Goal: Check status: Check status

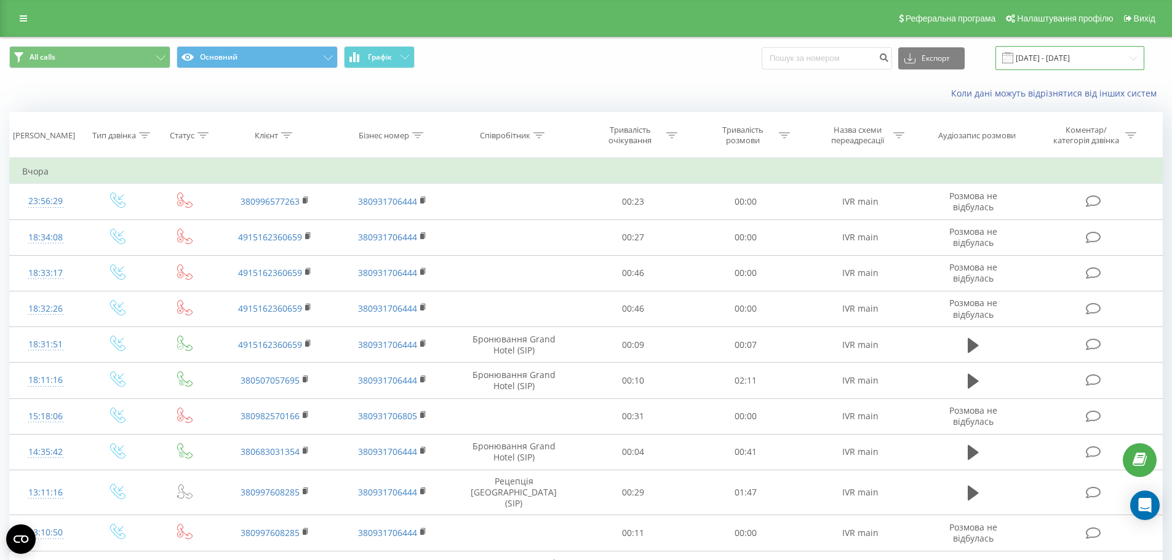
click at [1053, 61] on input "[DATE] - [DATE]" at bounding box center [1069, 58] width 149 height 24
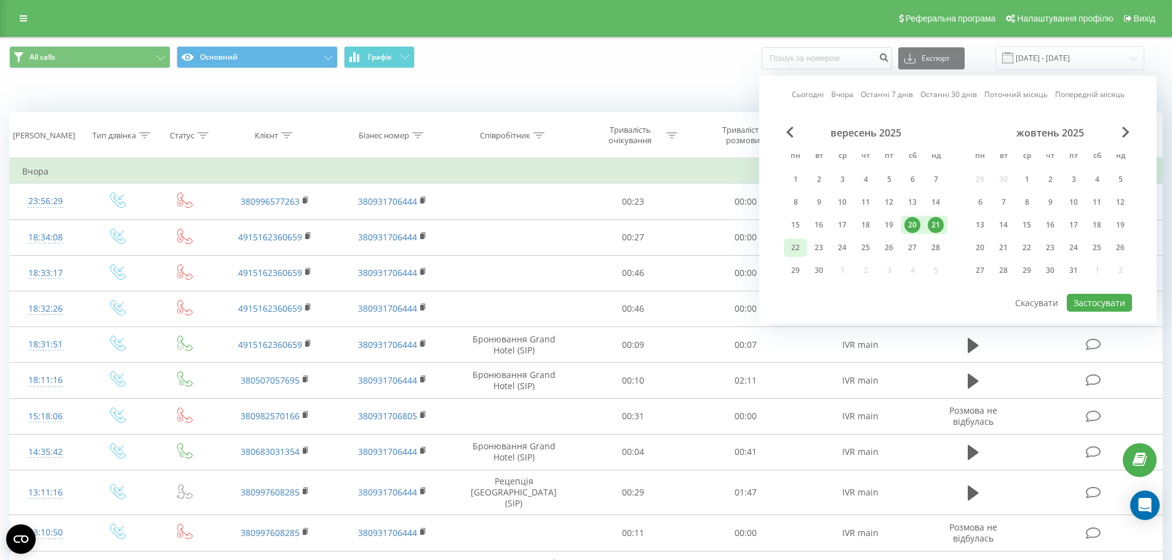
click at [789, 245] on div "22" at bounding box center [795, 248] width 16 height 16
click at [1072, 301] on button "Застосувати" at bounding box center [1099, 303] width 65 height 18
type input "[DATE] - [DATE]"
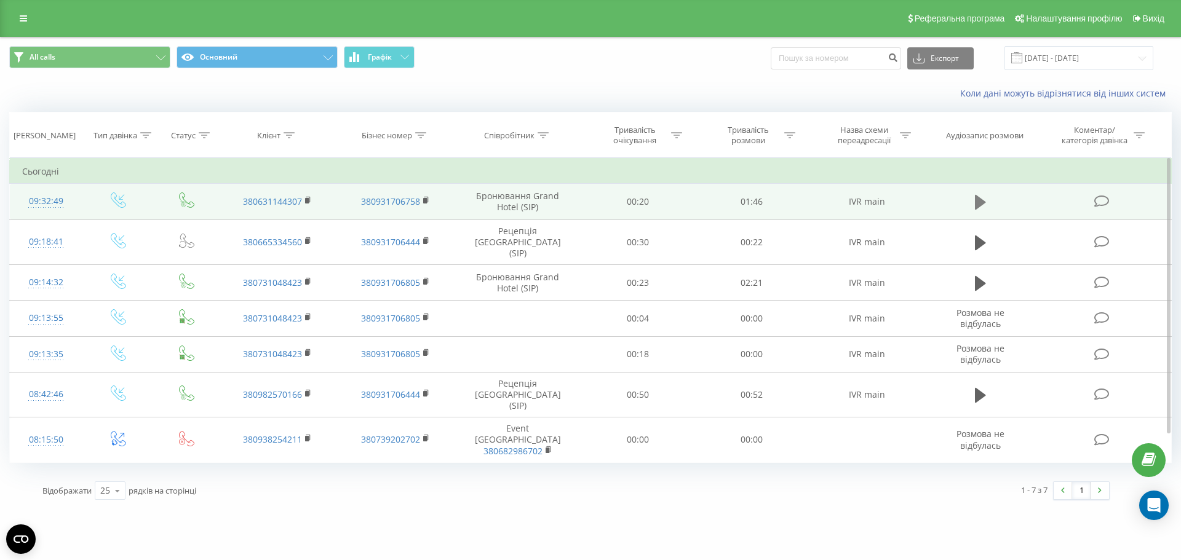
click at [977, 194] on icon at bounding box center [980, 202] width 11 height 17
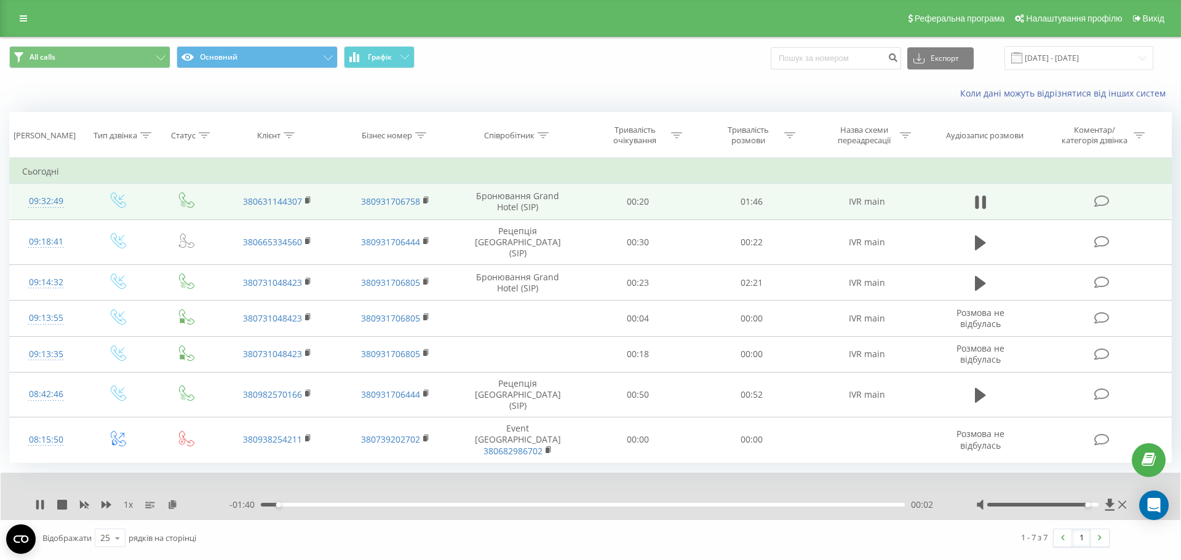
drag, startPoint x: 1042, startPoint y: 477, endPoint x: 1089, endPoint y: 476, distance: 47.4
click at [1089, 503] on div at bounding box center [1043, 505] width 112 height 4
click at [39, 500] on icon at bounding box center [40, 505] width 10 height 10
click at [39, 500] on icon at bounding box center [39, 505] width 7 height 10
click at [38, 473] on div "1 x - 01:28 00:15 00:15" at bounding box center [591, 496] width 1180 height 47
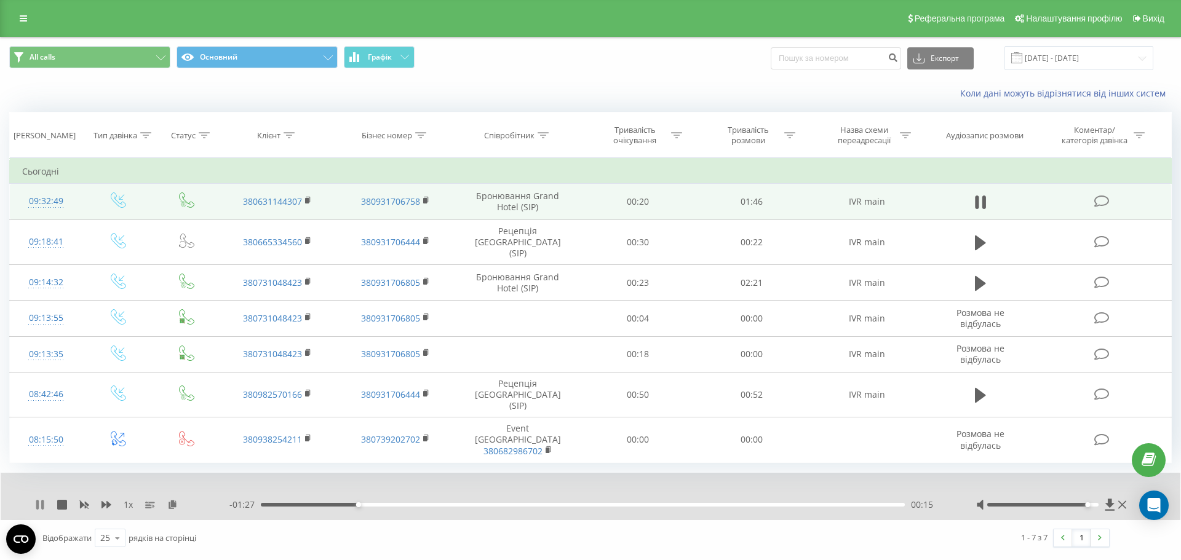
click at [39, 500] on icon at bounding box center [37, 505] width 2 height 10
click at [39, 500] on icon at bounding box center [39, 505] width 7 height 10
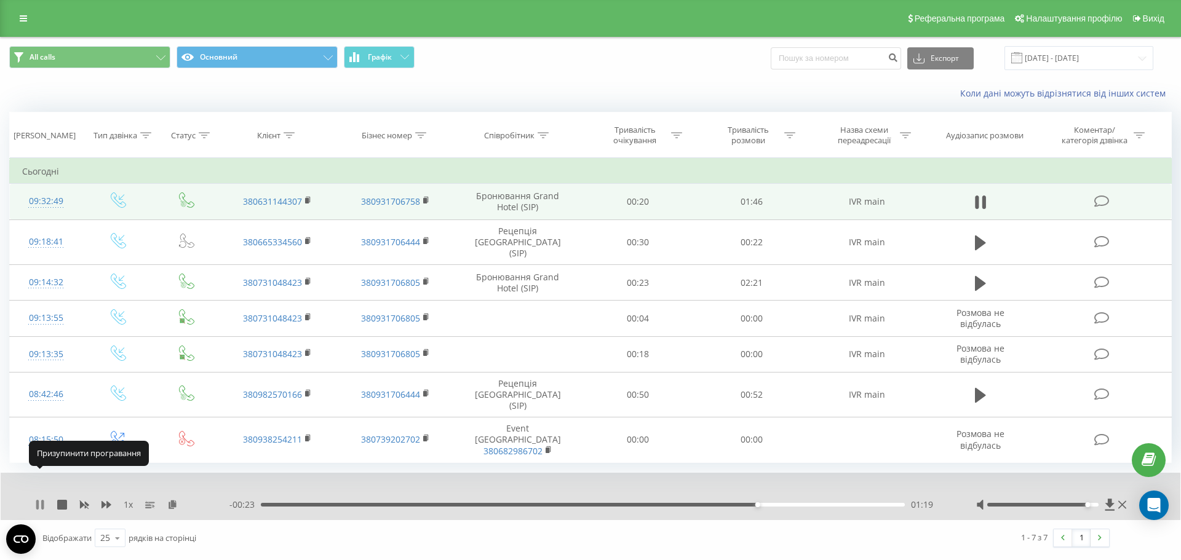
click at [41, 500] on icon at bounding box center [40, 505] width 10 height 10
click at [41, 500] on icon at bounding box center [39, 505] width 7 height 10
click at [41, 500] on icon at bounding box center [40, 505] width 10 height 10
click at [986, 197] on icon at bounding box center [980, 202] width 11 height 17
drag, startPoint x: 1085, startPoint y: 474, endPoint x: 1120, endPoint y: 471, distance: 35.2
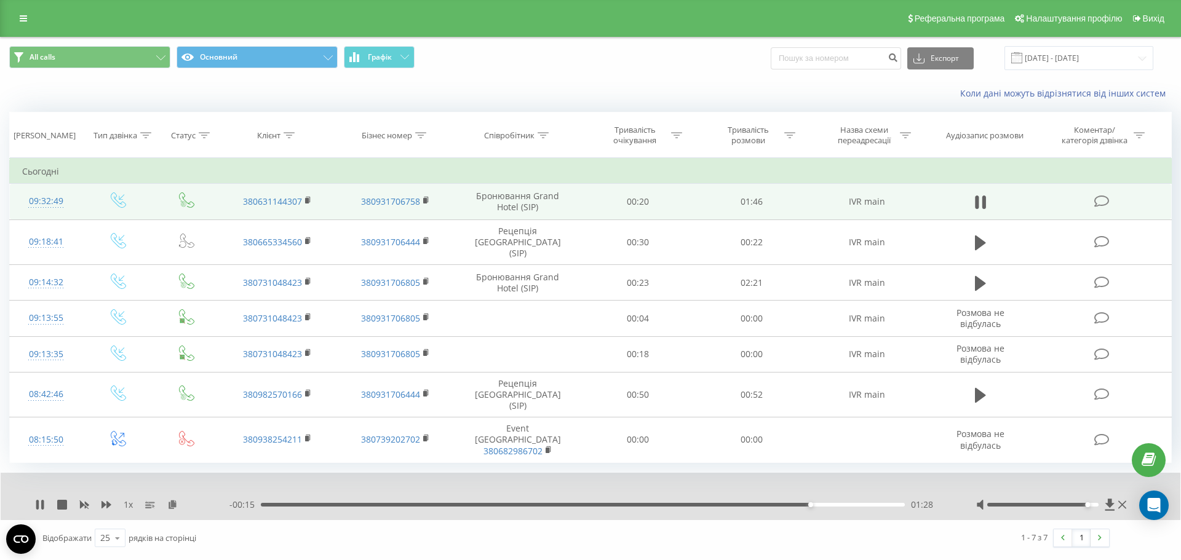
click at [1120, 499] on div at bounding box center [1052, 505] width 153 height 12
drag, startPoint x: 1097, startPoint y: 476, endPoint x: 909, endPoint y: 482, distance: 188.9
click at [1099, 499] on div at bounding box center [1052, 505] width 153 height 12
drag, startPoint x: 637, startPoint y: 477, endPoint x: 611, endPoint y: 477, distance: 26.5
click at [611, 503] on div "01:00" at bounding box center [583, 505] width 644 height 4
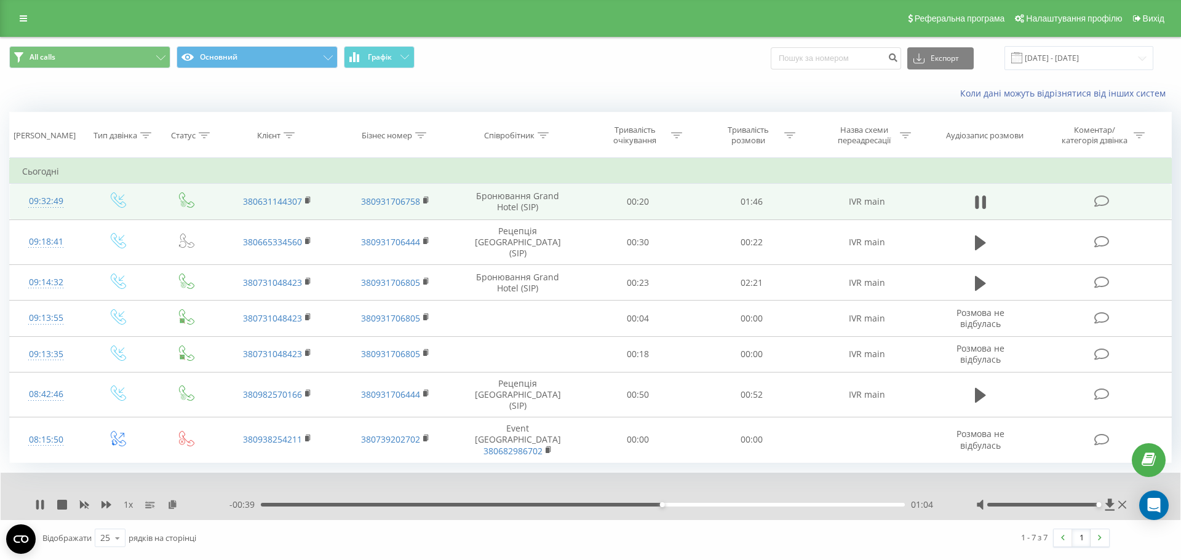
click at [44, 473] on div "1 x - 00:39 01:04 01:04" at bounding box center [591, 496] width 1180 height 47
click at [32, 477] on div "1 x - 00:38 01:04 01:04" at bounding box center [591, 496] width 1180 height 47
click at [39, 500] on icon at bounding box center [40, 505] width 10 height 10
click at [39, 500] on icon at bounding box center [39, 505] width 7 height 10
click at [39, 500] on icon at bounding box center [37, 505] width 2 height 10
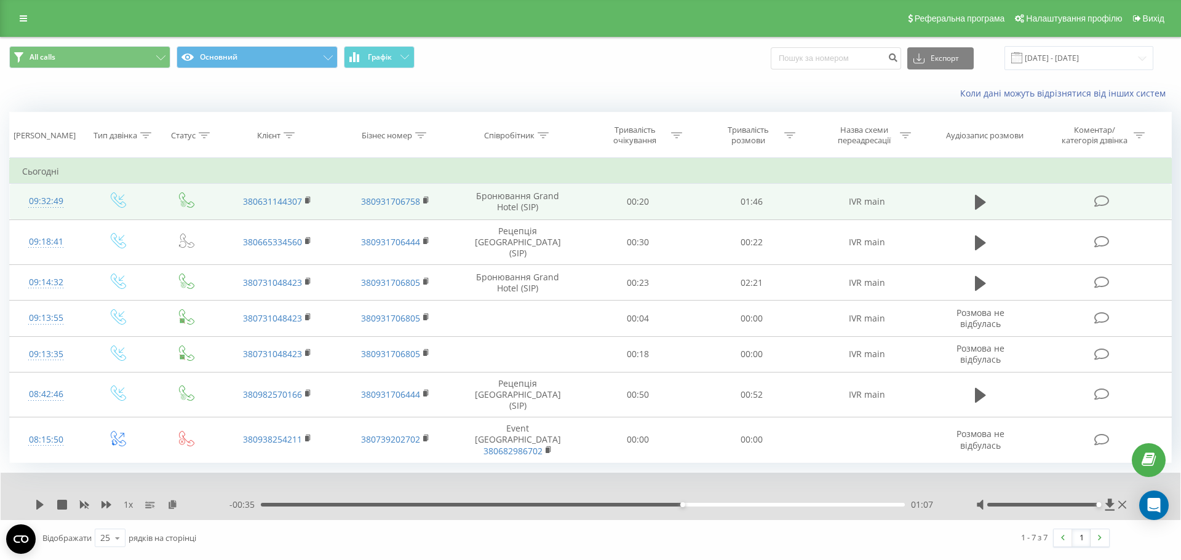
click at [36, 473] on div "1 x - 00:35 01:07 01:07" at bounding box center [591, 496] width 1180 height 47
click at [49, 499] on div "1 x" at bounding box center [132, 505] width 194 height 12
click at [39, 500] on icon at bounding box center [39, 505] width 7 height 10
click at [43, 500] on icon at bounding box center [42, 505] width 2 height 10
click at [43, 500] on icon at bounding box center [40, 505] width 10 height 10
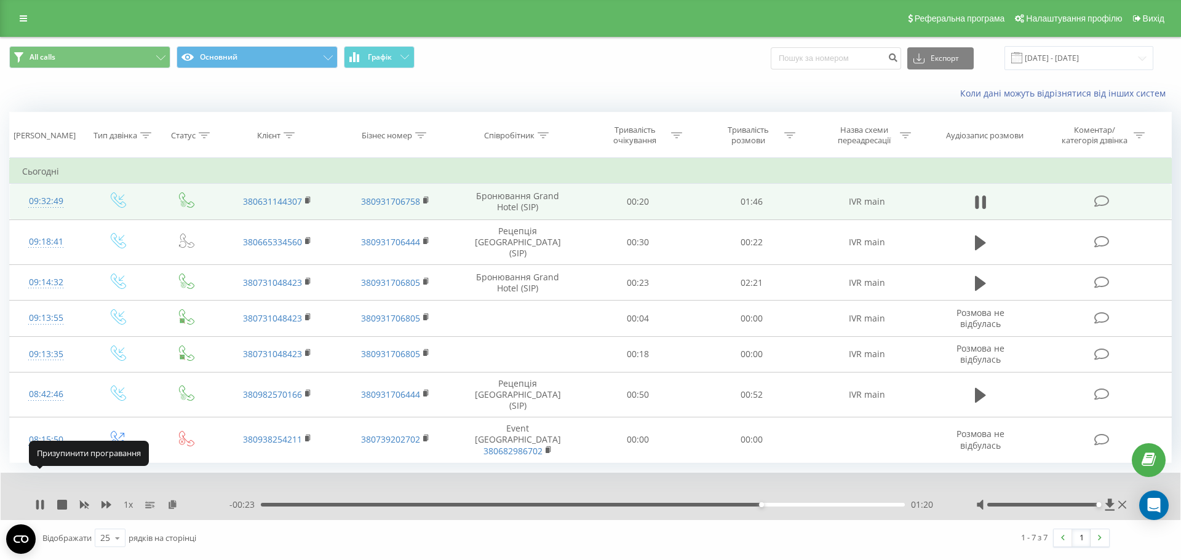
click at [43, 500] on icon at bounding box center [42, 505] width 2 height 10
drag, startPoint x: 760, startPoint y: 477, endPoint x: 751, endPoint y: 477, distance: 8.6
click at [751, 503] on div "01:19" at bounding box center [583, 505] width 644 height 4
click at [34, 477] on div "1 x - 00:24 01:19 01:19" at bounding box center [591, 496] width 1180 height 47
click at [40, 500] on icon at bounding box center [39, 505] width 7 height 10
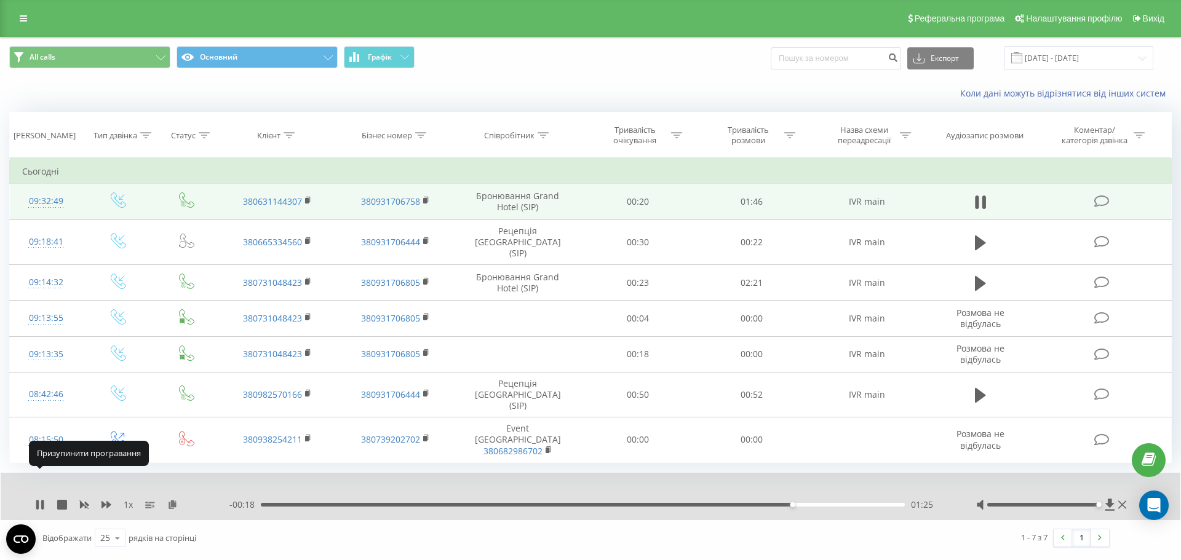
click at [40, 500] on icon at bounding box center [40, 505] width 10 height 10
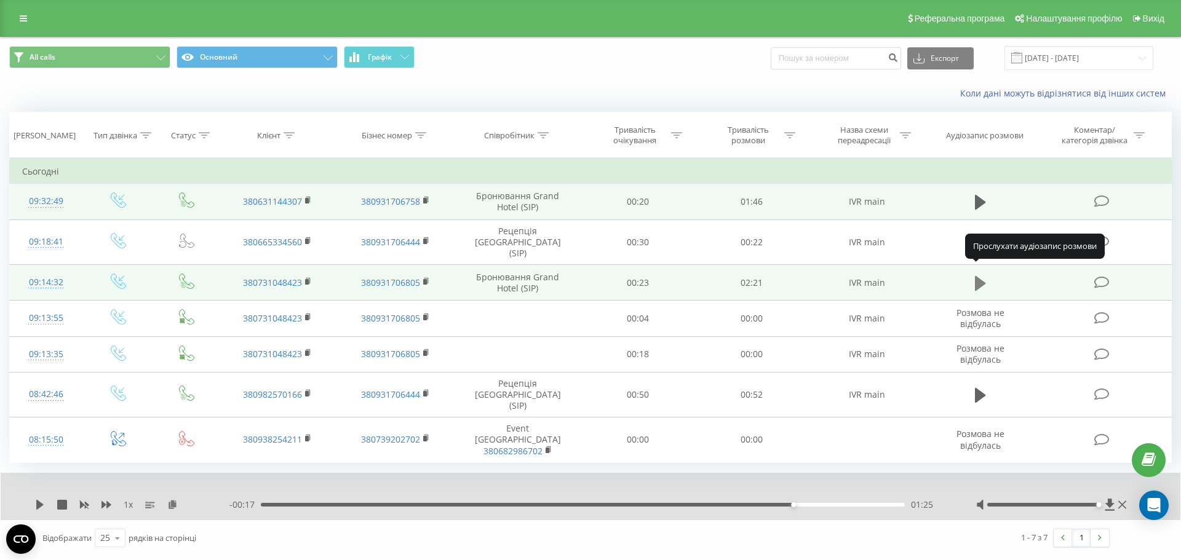
click at [975, 275] on icon at bounding box center [980, 283] width 11 height 17
drag, startPoint x: 877, startPoint y: 479, endPoint x: 710, endPoint y: 501, distance: 167.6
click at [710, 501] on div "1 x - 00:39 01:39 01:39 Відображати 25 10 25 50 100 рядків на сторінці 1 - 7 з …" at bounding box center [590, 514] width 1163 height 83
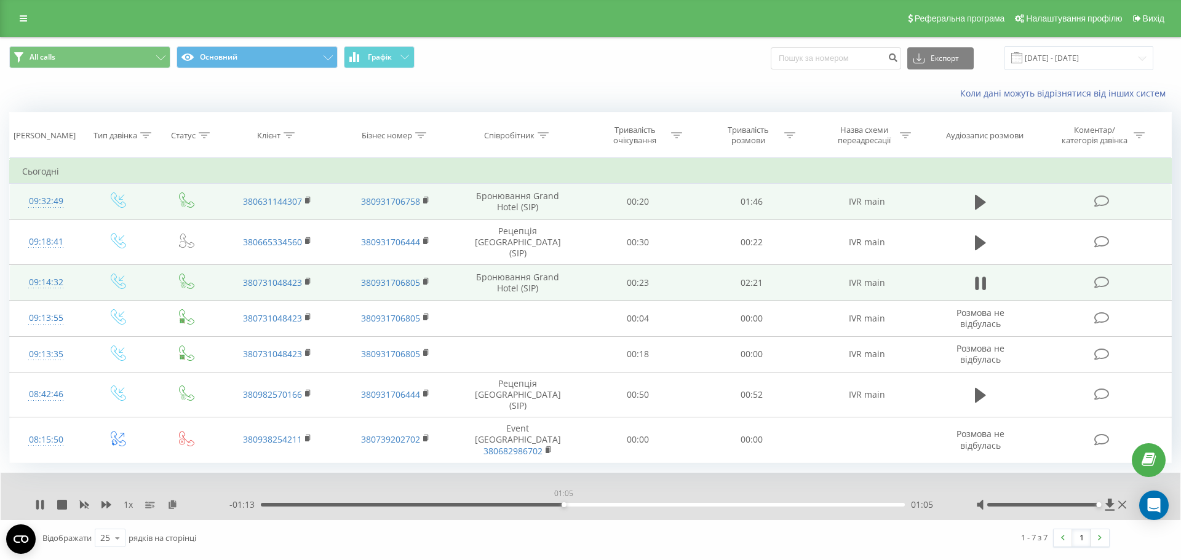
drag, startPoint x: 330, startPoint y: 476, endPoint x: 562, endPoint y: 474, distance: 232.5
click at [562, 503] on div "01:05" at bounding box center [564, 505] width 5 height 5
click at [37, 500] on icon at bounding box center [37, 505] width 2 height 10
